Goal: Information Seeking & Learning: Learn about a topic

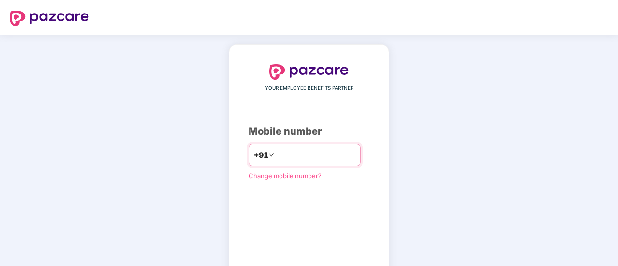
scroll to position [53, 0]
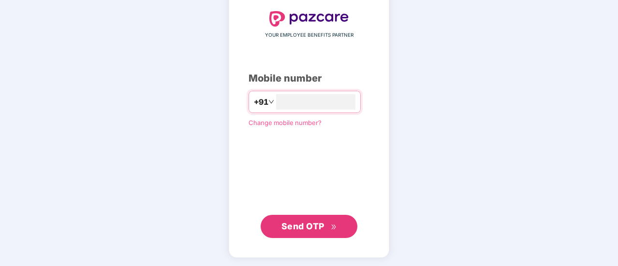
type input "**********"
click at [323, 231] on span "Send OTP" at bounding box center [302, 226] width 43 height 10
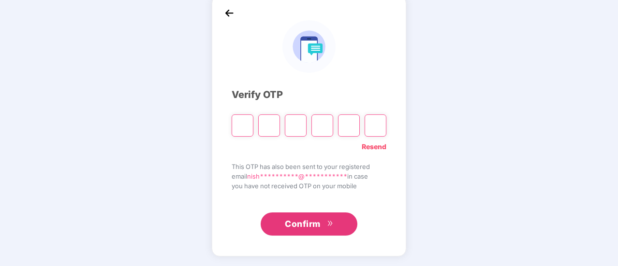
scroll to position [48, 0]
type input "*"
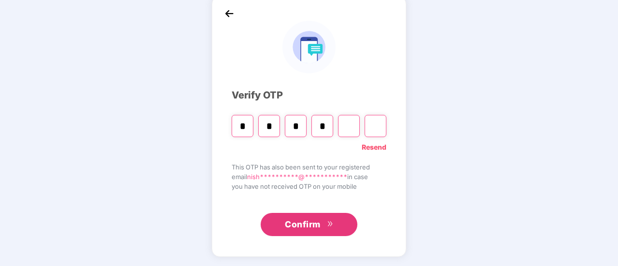
type input "*"
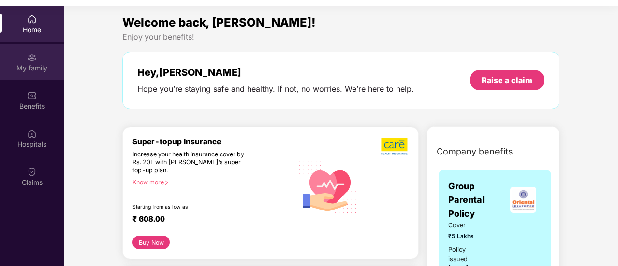
click at [35, 59] on img at bounding box center [32, 58] width 10 height 10
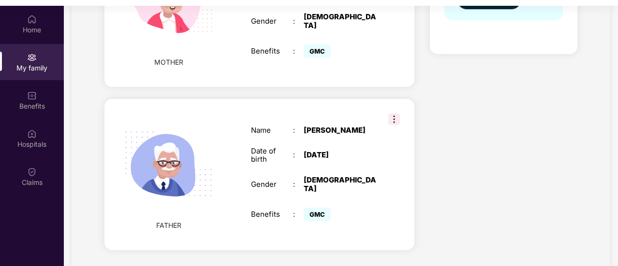
scroll to position [54, 0]
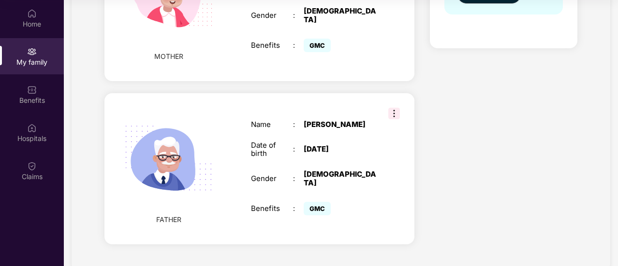
click at [392, 108] on img at bounding box center [394, 114] width 12 height 12
click at [402, 116] on span "Remove" at bounding box center [411, 113] width 36 height 11
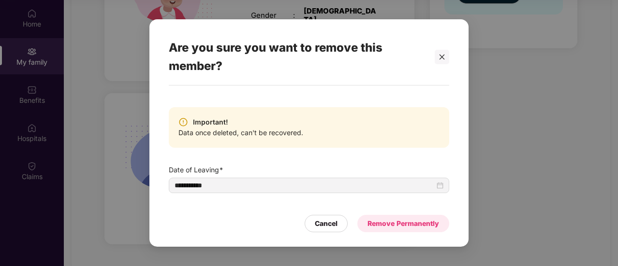
click at [403, 225] on div "Remove Permanently" at bounding box center [403, 224] width 72 height 11
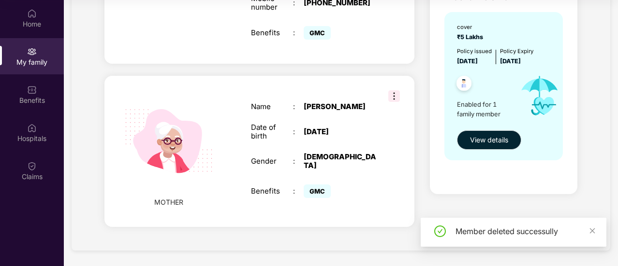
scroll to position [309, 0]
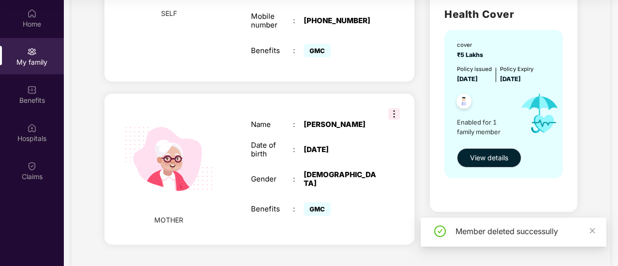
click at [393, 108] on img at bounding box center [394, 114] width 12 height 12
click at [397, 115] on img at bounding box center [397, 114] width 8 height 8
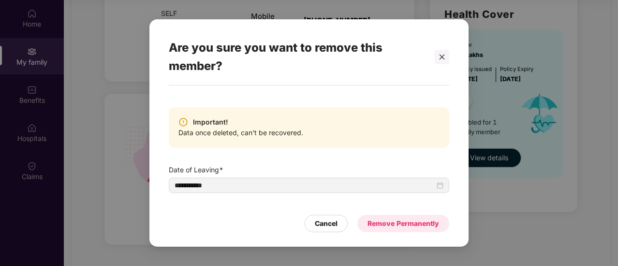
click at [384, 218] on div "Remove Permanently" at bounding box center [403, 223] width 92 height 17
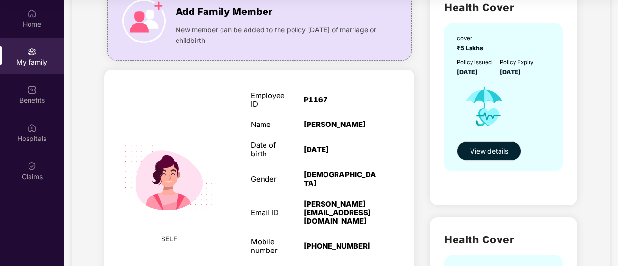
scroll to position [0, 0]
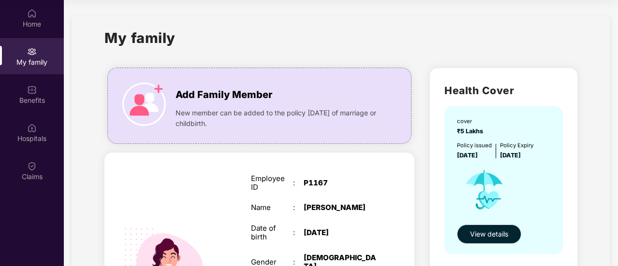
click at [489, 233] on span "View details" at bounding box center [489, 234] width 38 height 11
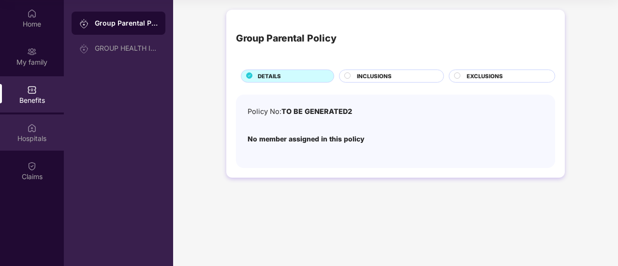
click at [28, 122] on div at bounding box center [32, 127] width 10 height 10
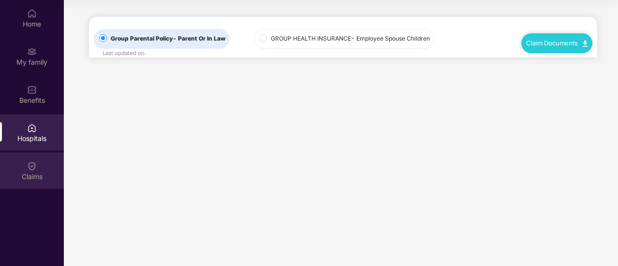
click at [35, 166] on img at bounding box center [32, 166] width 10 height 10
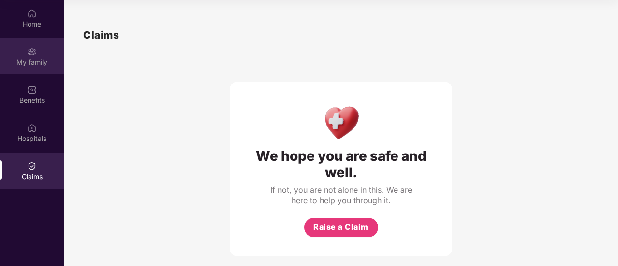
click at [33, 51] on img at bounding box center [32, 52] width 10 height 10
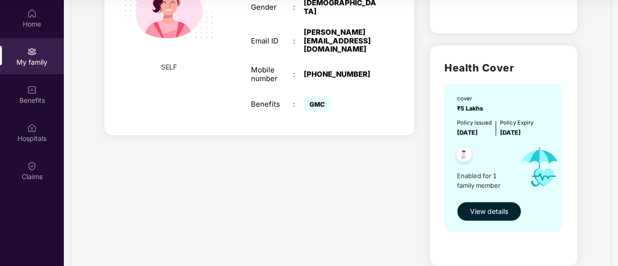
scroll to position [257, 0]
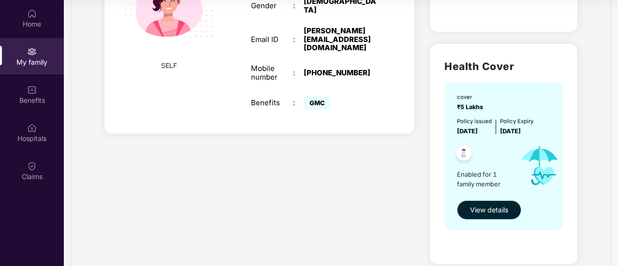
click at [500, 216] on button "View details" at bounding box center [489, 210] width 64 height 19
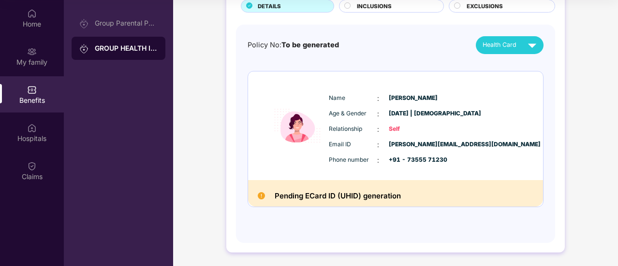
scroll to position [0, 0]
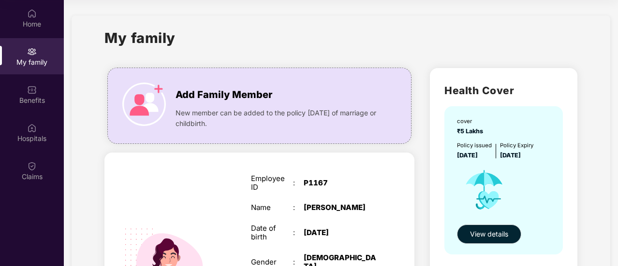
click at [29, 57] on div "My family" at bounding box center [32, 56] width 64 height 36
click at [30, 90] on img at bounding box center [32, 90] width 10 height 10
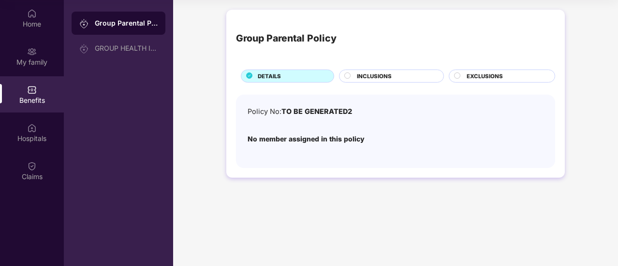
click at [387, 74] on span "INCLUSIONS" at bounding box center [374, 76] width 35 height 9
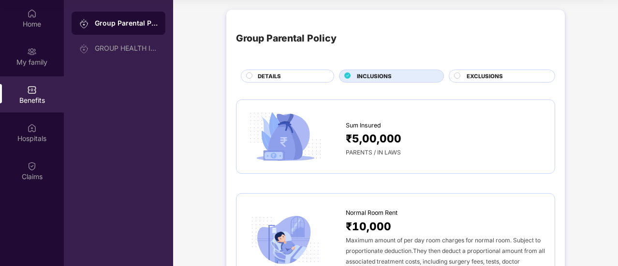
click at [475, 78] on span "EXCLUSIONS" at bounding box center [485, 76] width 36 height 9
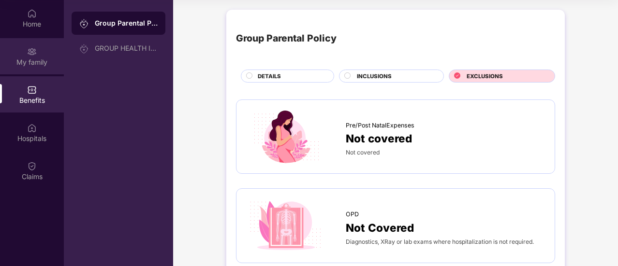
click at [29, 58] on div "My family" at bounding box center [32, 63] width 64 height 10
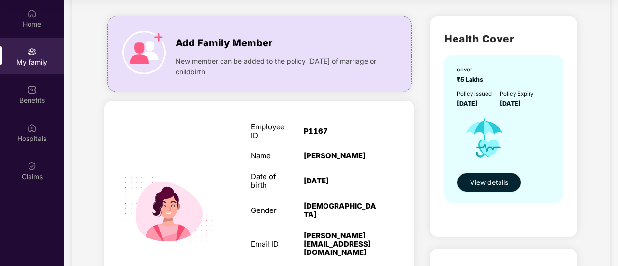
scroll to position [52, 0]
click at [486, 181] on span "View details" at bounding box center [489, 182] width 38 height 11
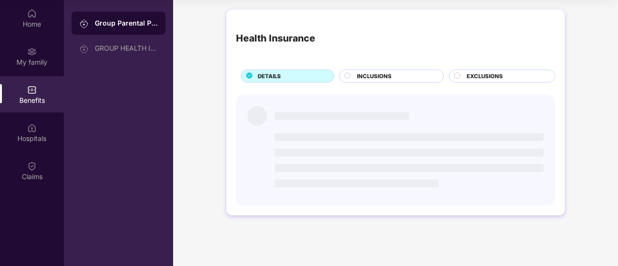
scroll to position [0, 0]
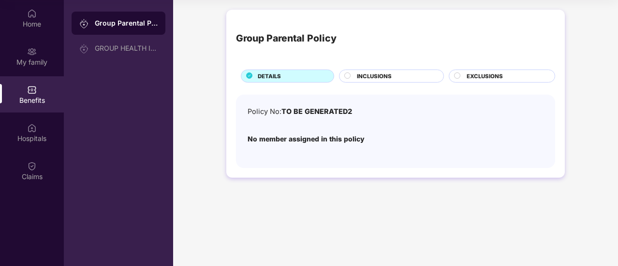
click at [378, 80] on span "INCLUSIONS" at bounding box center [374, 76] width 35 height 9
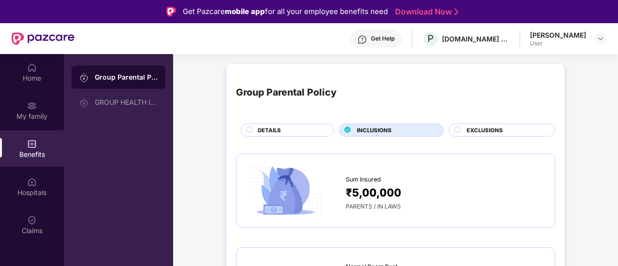
click at [475, 136] on div "EXCLUSIONS" at bounding box center [502, 130] width 106 height 13
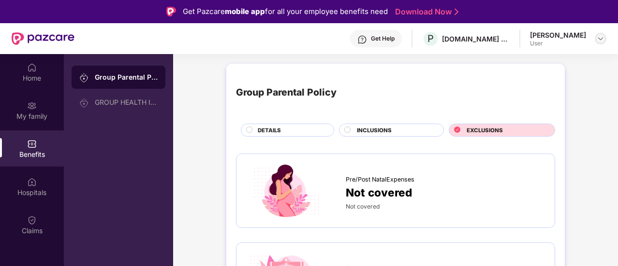
click at [599, 36] on img at bounding box center [601, 39] width 8 height 8
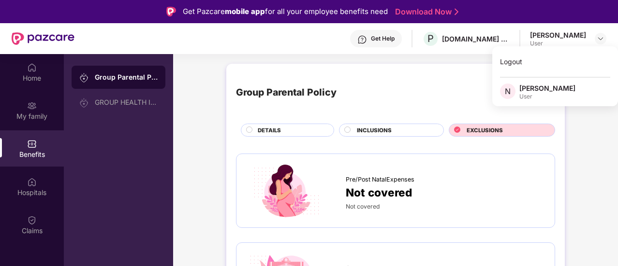
click at [521, 179] on div "Pre/Post NatalExpenses" at bounding box center [445, 177] width 199 height 15
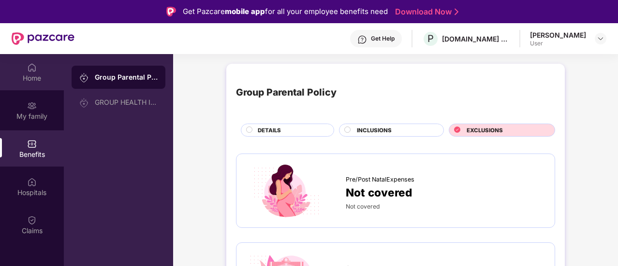
click at [29, 72] on img at bounding box center [32, 68] width 10 height 10
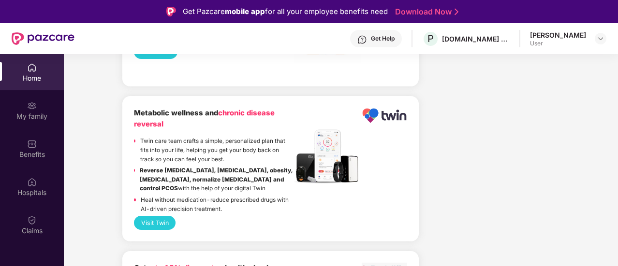
scroll to position [1878, 0]
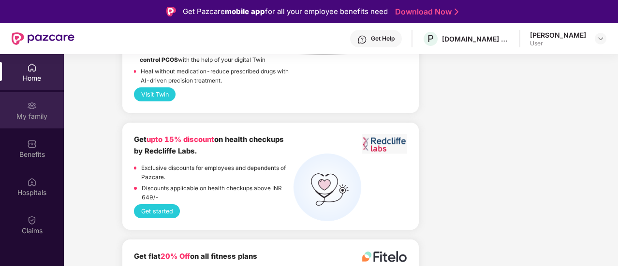
click at [32, 110] on img at bounding box center [32, 106] width 10 height 10
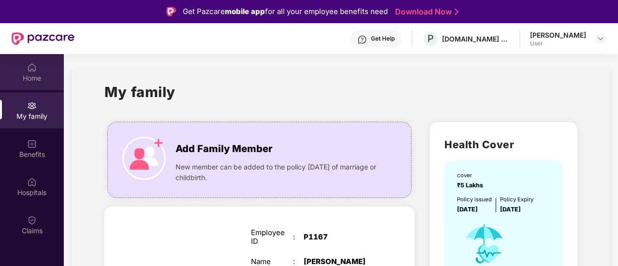
click at [29, 72] on img at bounding box center [32, 68] width 10 height 10
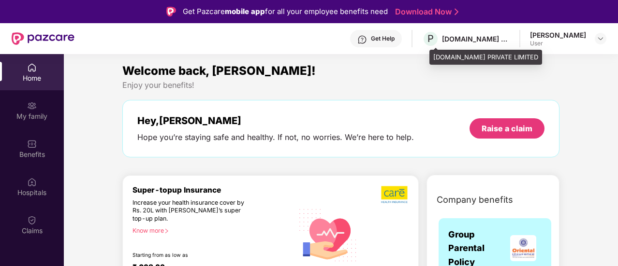
click at [467, 38] on div "[DOMAIN_NAME] PRIVATE LIMITED" at bounding box center [476, 38] width 68 height 9
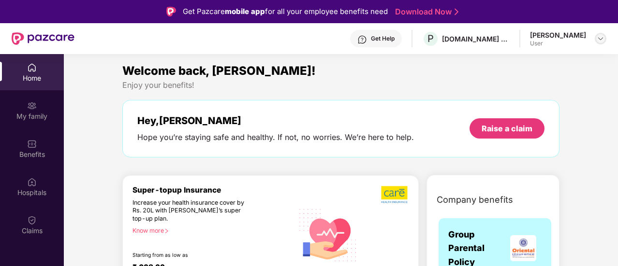
click at [601, 35] on img at bounding box center [601, 39] width 8 height 8
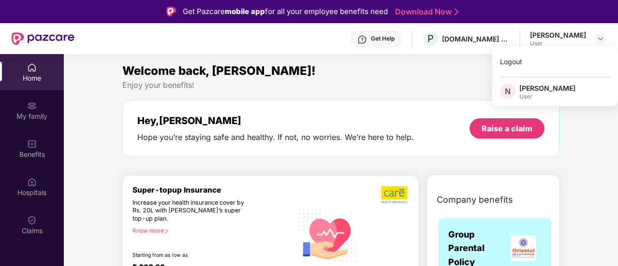
click at [308, 82] on div "Enjoy your benefits!" at bounding box center [340, 85] width 437 height 10
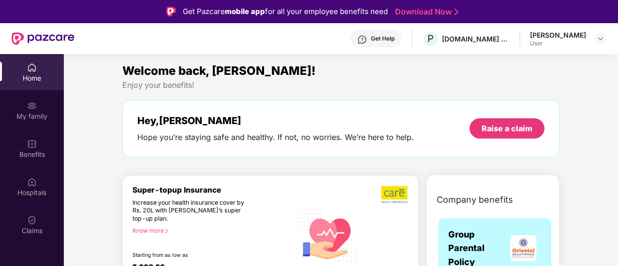
scroll to position [94, 0]
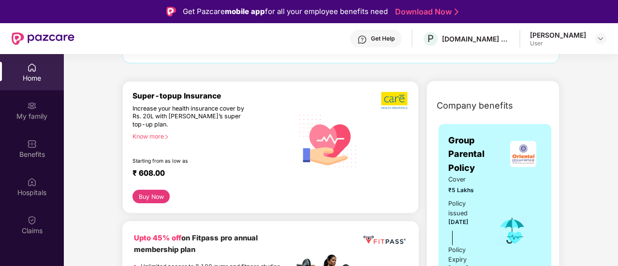
click at [157, 132] on div "Super-topup Insurance Increase your health insurance cover by Rs. 20L with [PER…" at bounding box center [212, 140] width 161 height 99
click at [168, 135] on icon "right" at bounding box center [166, 137] width 3 height 4
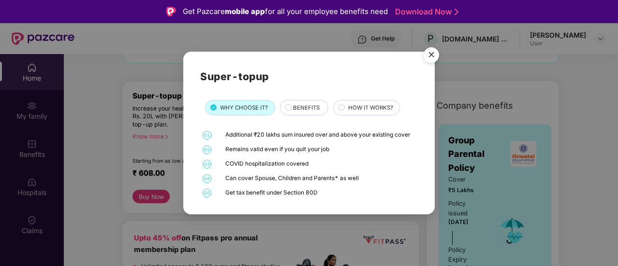
scroll to position [54, 0]
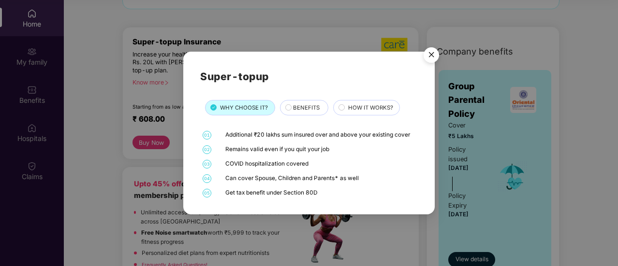
click at [116, 147] on div "Super-topup WHY CHOOSE IT? BENEFITS HOW IT WORKS? 01 Additional ₹20 lakhs sum i…" at bounding box center [309, 133] width 618 height 266
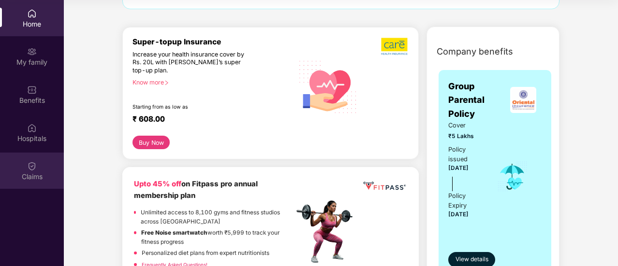
click at [34, 164] on img at bounding box center [32, 166] width 10 height 10
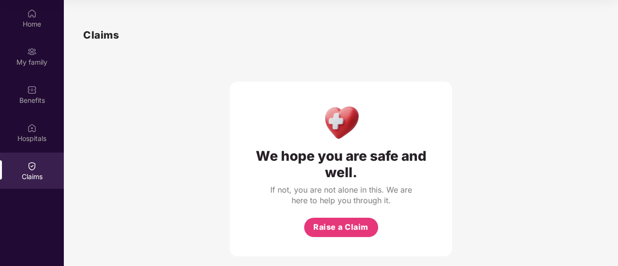
scroll to position [10, 0]
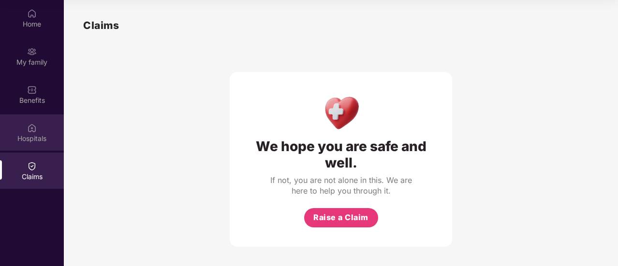
click at [26, 134] on div "Hospitals" at bounding box center [32, 139] width 64 height 10
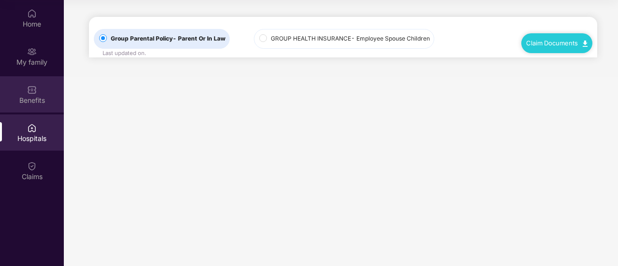
click at [25, 91] on div "Benefits" at bounding box center [32, 94] width 64 height 36
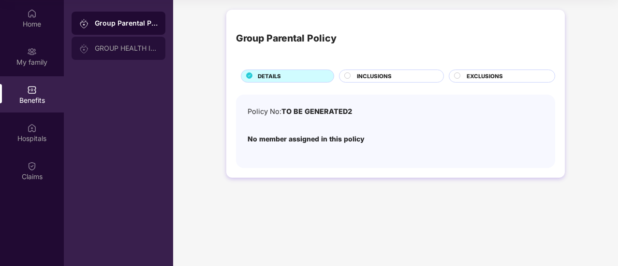
click at [129, 46] on div "GROUP HEALTH INSURANCE" at bounding box center [126, 48] width 63 height 8
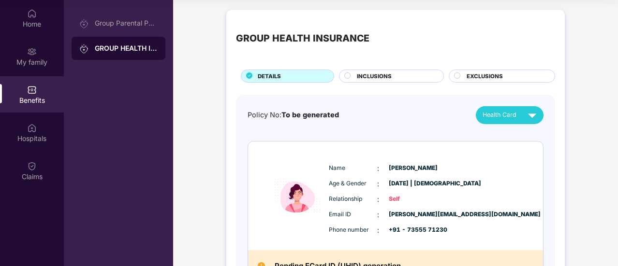
click at [375, 78] on span "INCLUSIONS" at bounding box center [374, 76] width 35 height 9
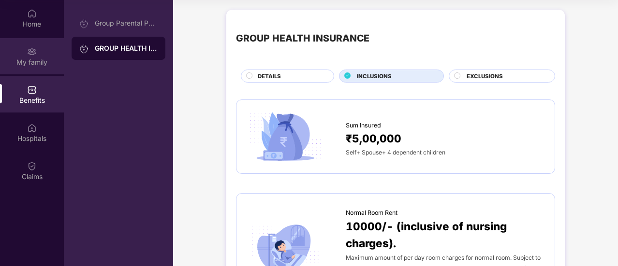
click at [32, 60] on div "My family" at bounding box center [32, 63] width 64 height 10
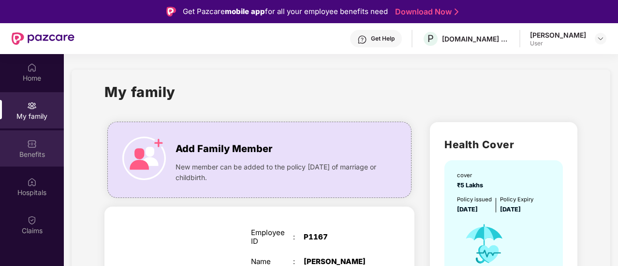
click at [32, 154] on div "Benefits" at bounding box center [32, 155] width 64 height 10
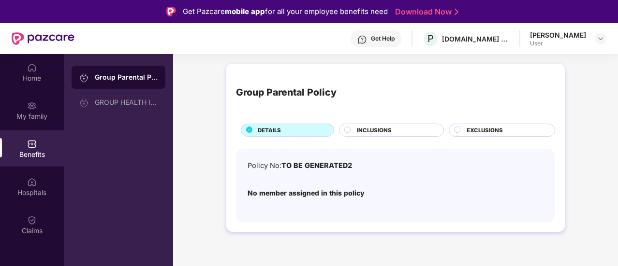
click at [380, 129] on span "INCLUSIONS" at bounding box center [374, 130] width 35 height 9
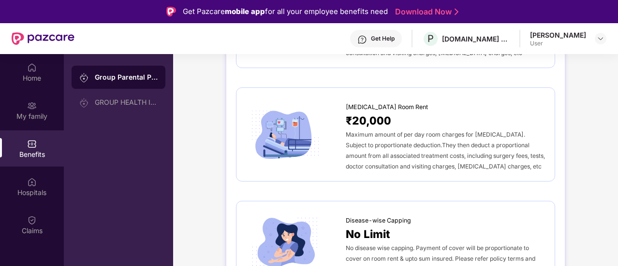
scroll to position [295, 0]
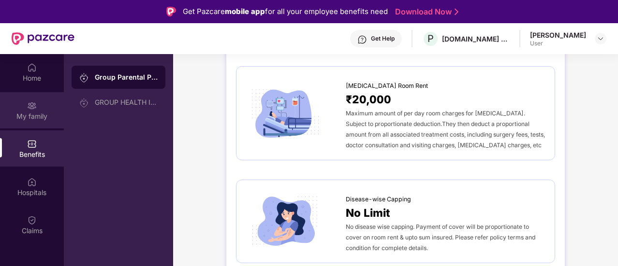
click at [37, 110] on div "My family" at bounding box center [32, 110] width 64 height 36
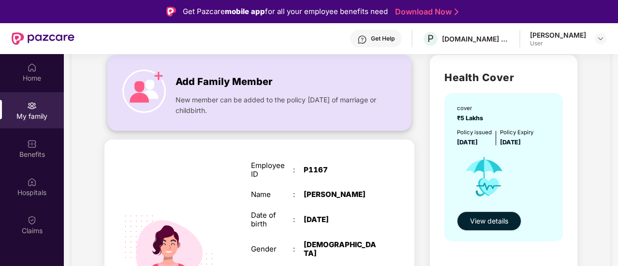
scroll to position [0, 0]
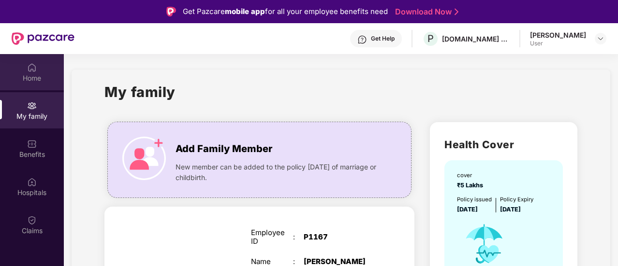
click at [30, 74] on div "Home" at bounding box center [32, 78] width 64 height 10
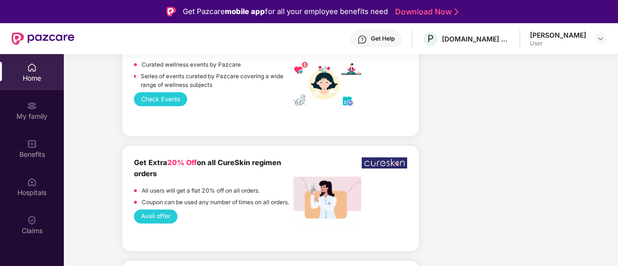
scroll to position [1577, 0]
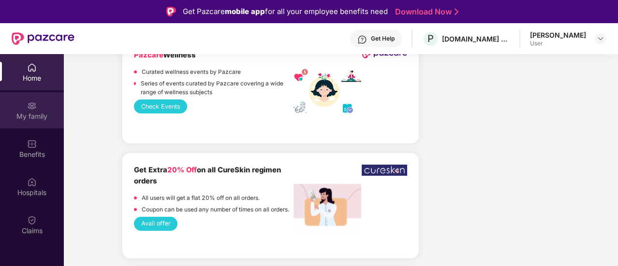
click at [18, 102] on div "My family" at bounding box center [32, 110] width 64 height 36
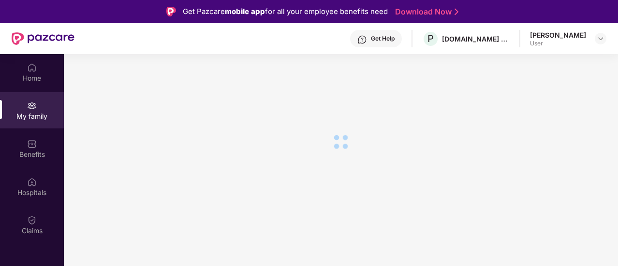
scroll to position [0, 0]
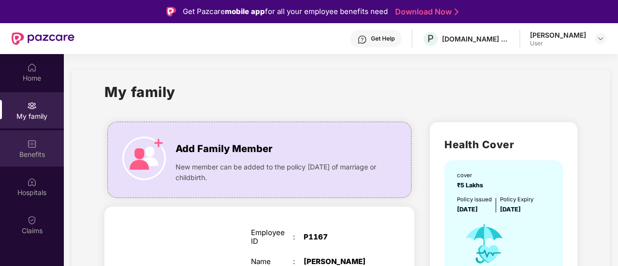
click at [29, 146] on img at bounding box center [32, 144] width 10 height 10
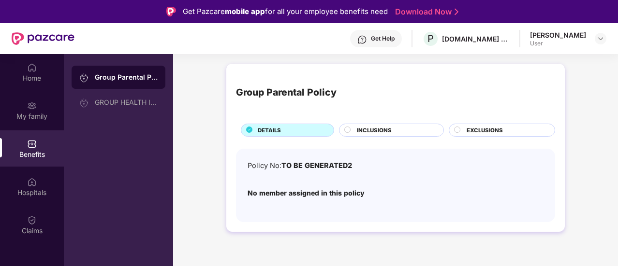
click at [350, 161] on span "TO BE GENERATED2" at bounding box center [316, 165] width 71 height 8
click at [353, 162] on div "Policy No: TO BE GENERATED2" at bounding box center [396, 166] width 296 height 11
click at [358, 162] on div "Policy No: TO BE GENERATED2" at bounding box center [396, 166] width 296 height 11
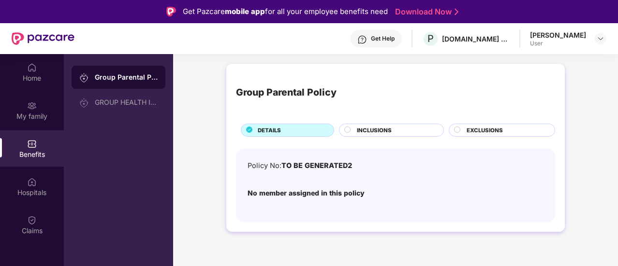
click at [371, 199] on div "Policy No: TO BE GENERATED2 No member assigned in this policy" at bounding box center [396, 181] width 296 height 41
click at [396, 205] on div "Policy No: TO BE GENERATED2 No member assigned in this policy" at bounding box center [396, 186] width 296 height 51
click at [488, 124] on div "EXCLUSIONS" at bounding box center [502, 130] width 106 height 13
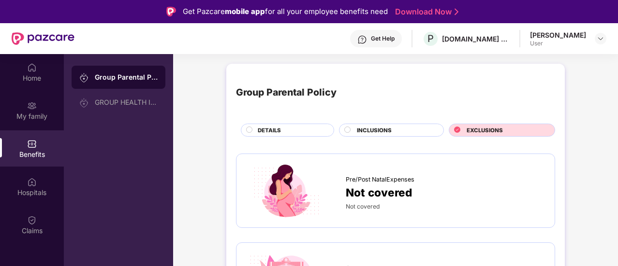
click at [491, 128] on span "EXCLUSIONS" at bounding box center [485, 130] width 36 height 9
click at [408, 128] on div "INCLUSIONS" at bounding box center [395, 131] width 87 height 10
